Goal: Task Accomplishment & Management: Use online tool/utility

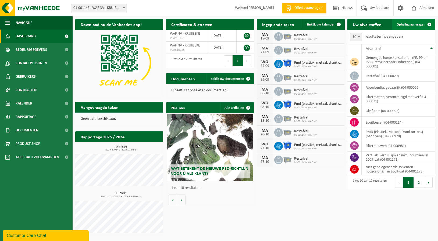
click at [399, 23] on span "Ophaling aanvragen" at bounding box center [410, 24] width 29 height 3
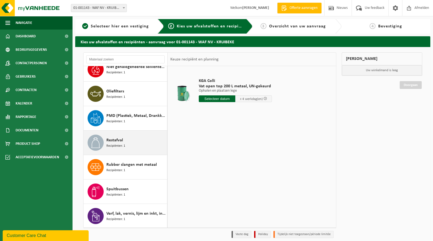
scroll to position [107, 0]
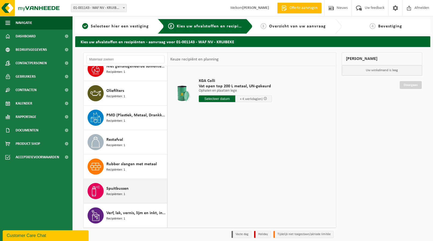
click at [114, 192] on span "Spuitbussen" at bounding box center [117, 188] width 22 height 6
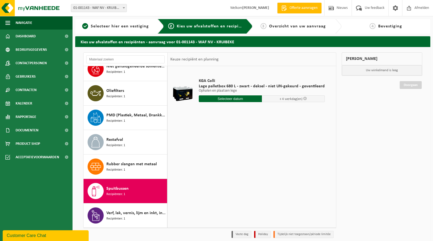
click at [229, 98] on input "text" at bounding box center [230, 98] width 63 height 7
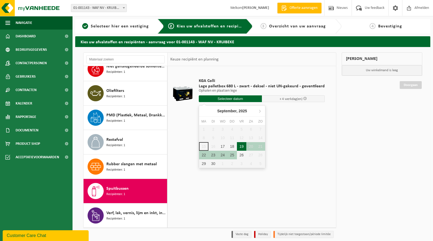
click at [241, 145] on div "19" at bounding box center [241, 146] width 9 height 9
type input "Van 2025-09-19"
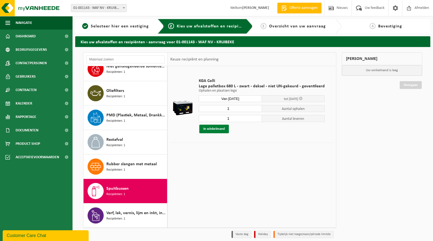
click at [216, 129] on button "In winkelmand" at bounding box center [214, 129] width 30 height 9
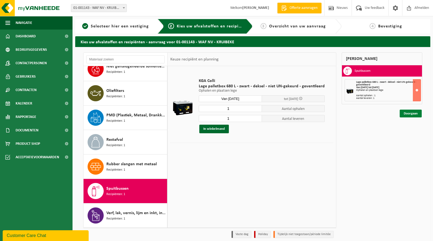
click at [405, 113] on link "Doorgaan" at bounding box center [411, 114] width 22 height 8
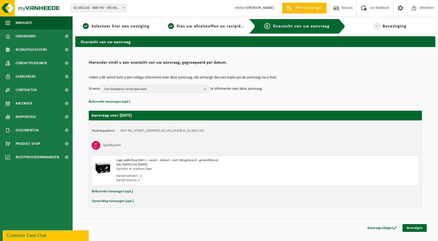
click at [205, 89] on b "button" at bounding box center [206, 89] width 5 height 8
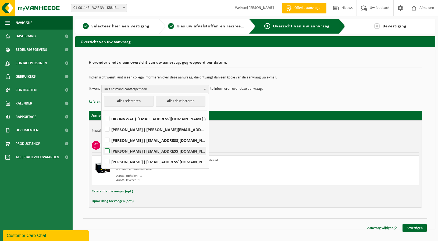
click at [107, 150] on label "Siemon Maris ( draaierij@waf.be )" at bounding box center [155, 151] width 102 height 8
click at [103, 144] on input "Siemon Maris ( draaierij@waf.be )" at bounding box center [103, 144] width 0 height 0
checkbox input "true"
click at [108, 160] on label "VANESSA VAN HAVENBERGH ( vanessa.van.havenbergh@waf.be )" at bounding box center [155, 162] width 102 height 8
click at [103, 155] on input "VANESSA VAN HAVENBERGH ( vanessa.van.havenbergh@waf.be )" at bounding box center [103, 155] width 0 height 0
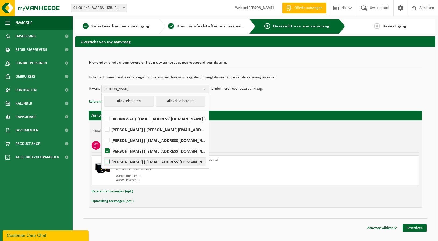
checkbox input "true"
click at [416, 226] on link "Bevestigen" at bounding box center [414, 228] width 24 height 8
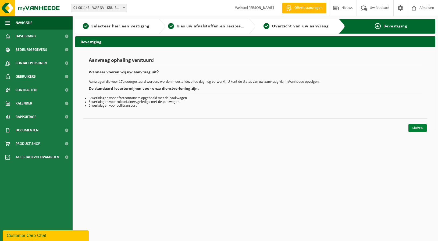
click at [414, 127] on link "Sluiten" at bounding box center [417, 128] width 18 height 8
